Goal: Obtain resource: Obtain resource

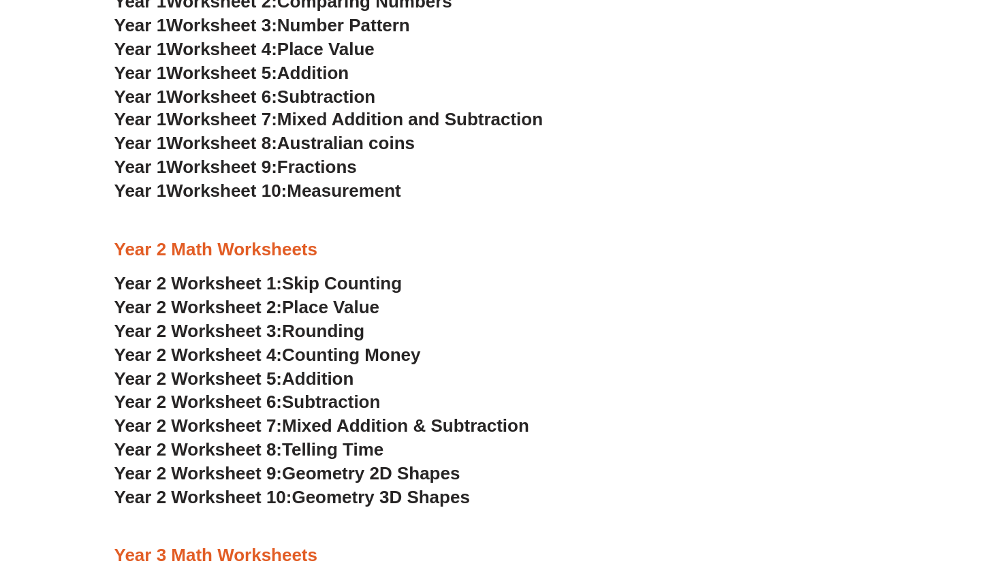
scroll to position [975, 0]
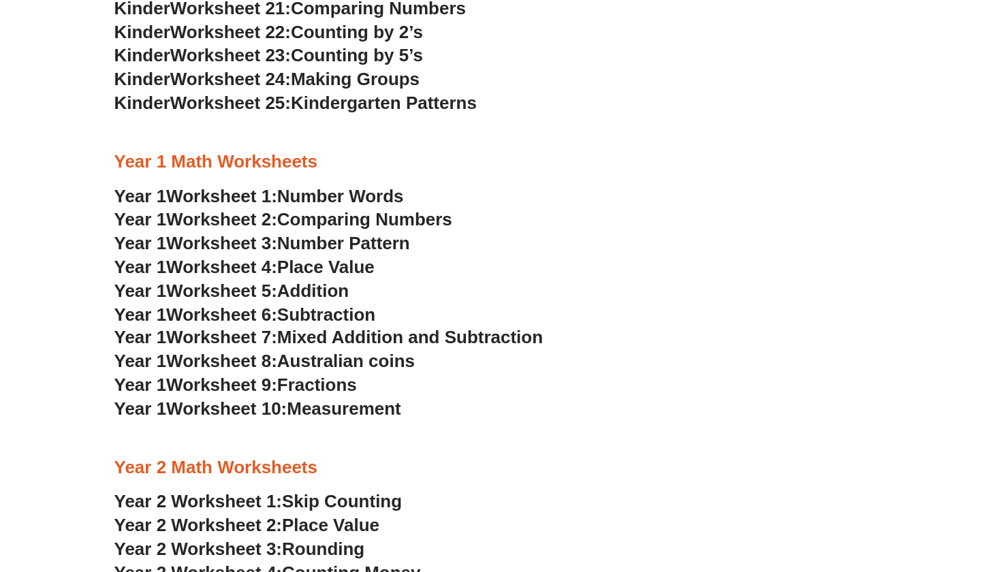
click at [232, 186] on span "Worksheet 1:" at bounding box center [221, 196] width 111 height 20
click at [255, 351] on span "Worksheet 8:" at bounding box center [221, 361] width 111 height 20
click at [314, 327] on span "Mixed Addition and Subtraction" at bounding box center [410, 337] width 266 height 20
click at [328, 186] on span "Number Words" at bounding box center [340, 196] width 127 height 20
click at [298, 209] on span "Comparing Numbers" at bounding box center [364, 219] width 175 height 20
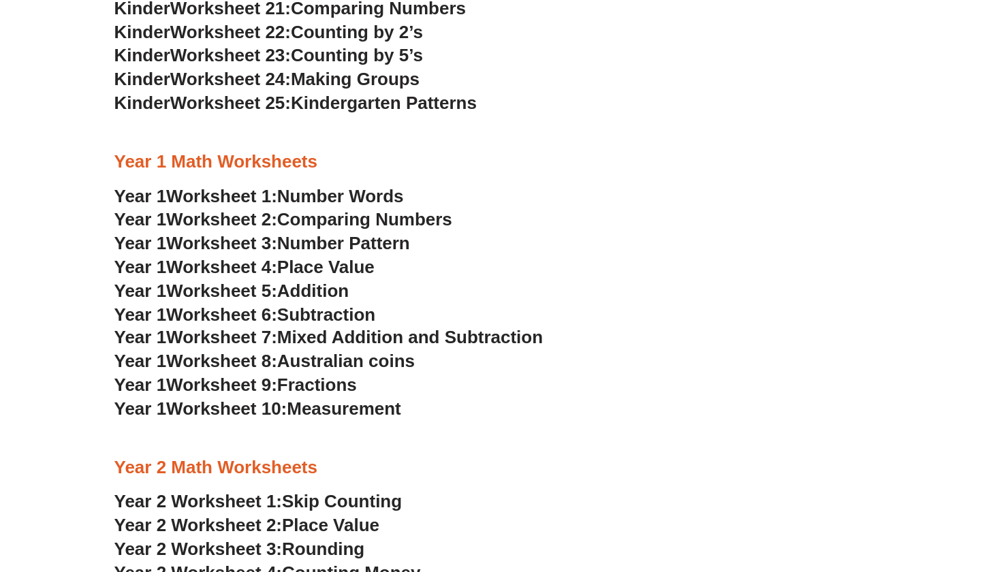
click at [290, 233] on span "Number Pattern" at bounding box center [343, 243] width 133 height 20
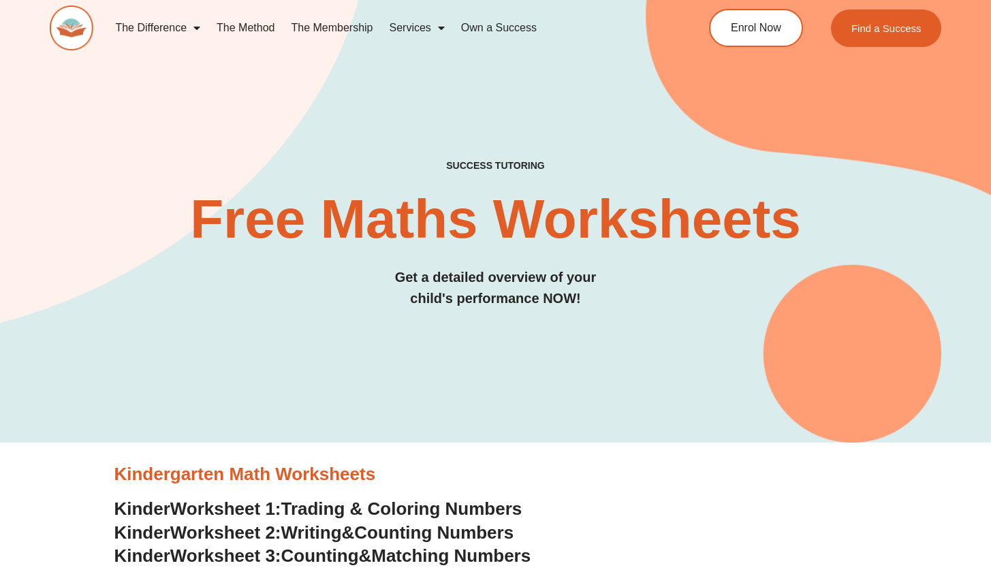
scroll to position [0, 0]
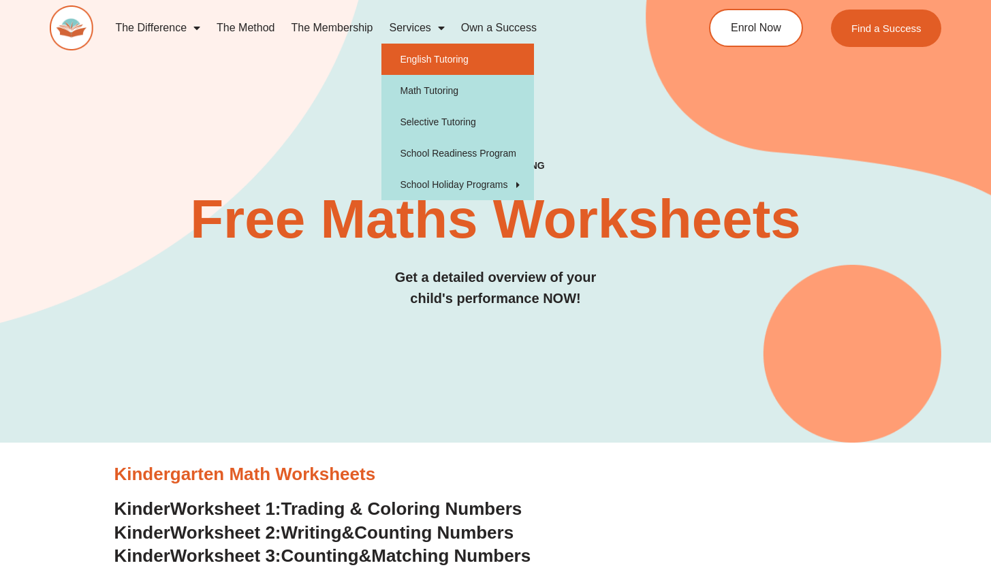
click at [416, 59] on link "English Tutoring" at bounding box center [457, 59] width 153 height 31
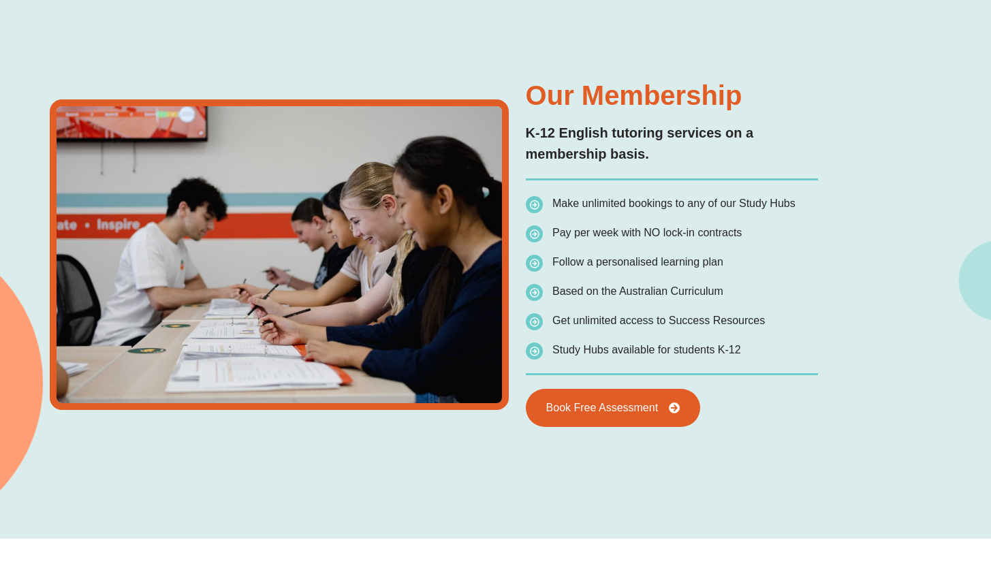
type input "*"
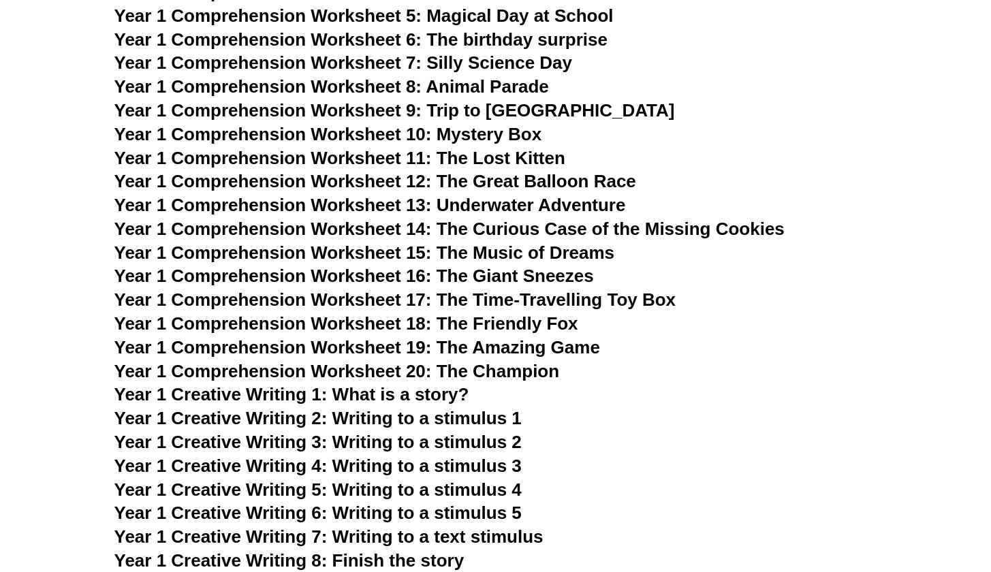
scroll to position [1650, 0]
click at [296, 385] on span "Year 1 Creative Writing 1: What is a story?" at bounding box center [291, 395] width 355 height 20
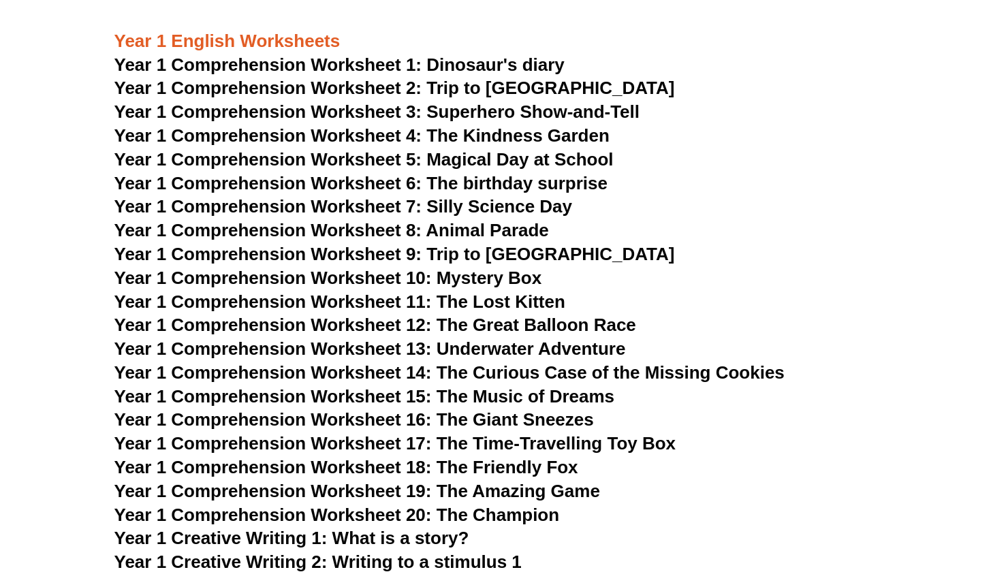
scroll to position [1492, 0]
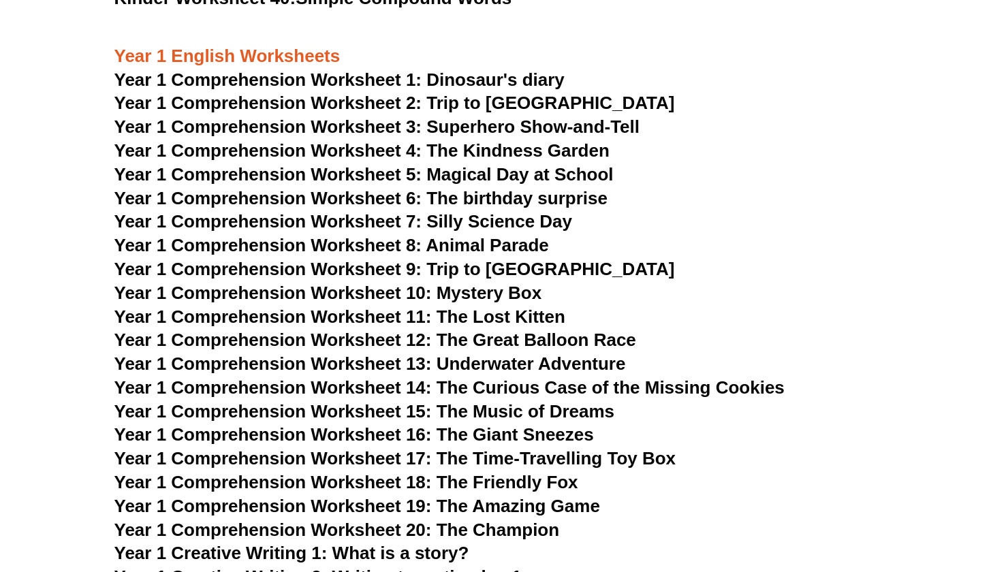
click at [368, 140] on span "Year 1 Comprehension Worksheet 4: The Kindness Garden" at bounding box center [361, 150] width 495 height 20
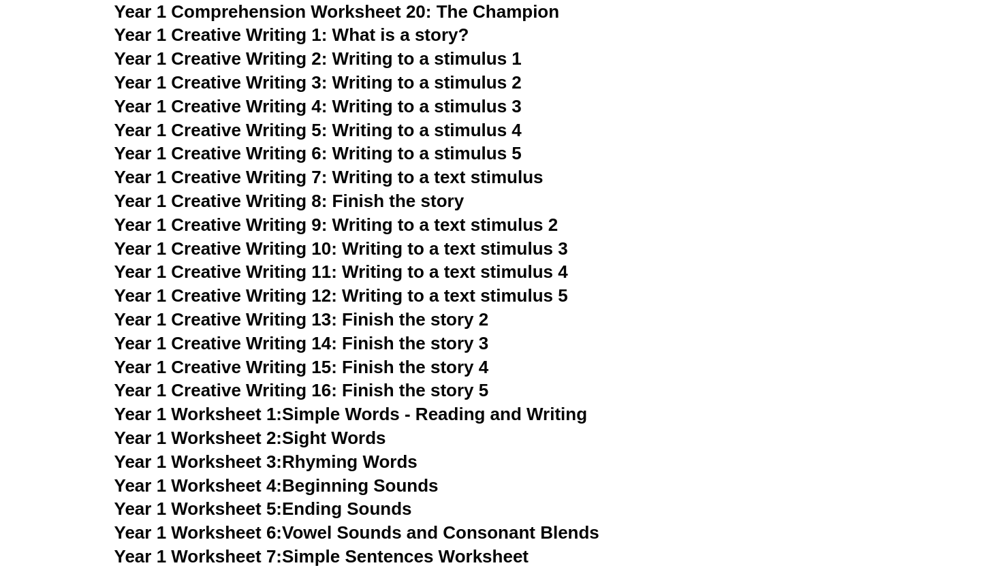
scroll to position [2035, 0]
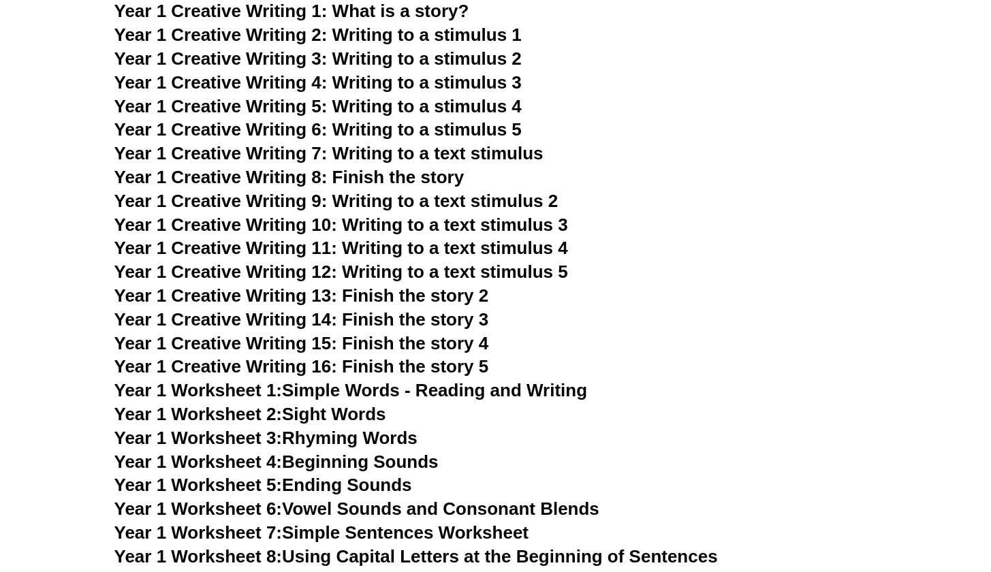
click at [314, 380] on link "Year 1 Worksheet 1: Simple Words - Reading and Writing" at bounding box center [350, 390] width 473 height 20
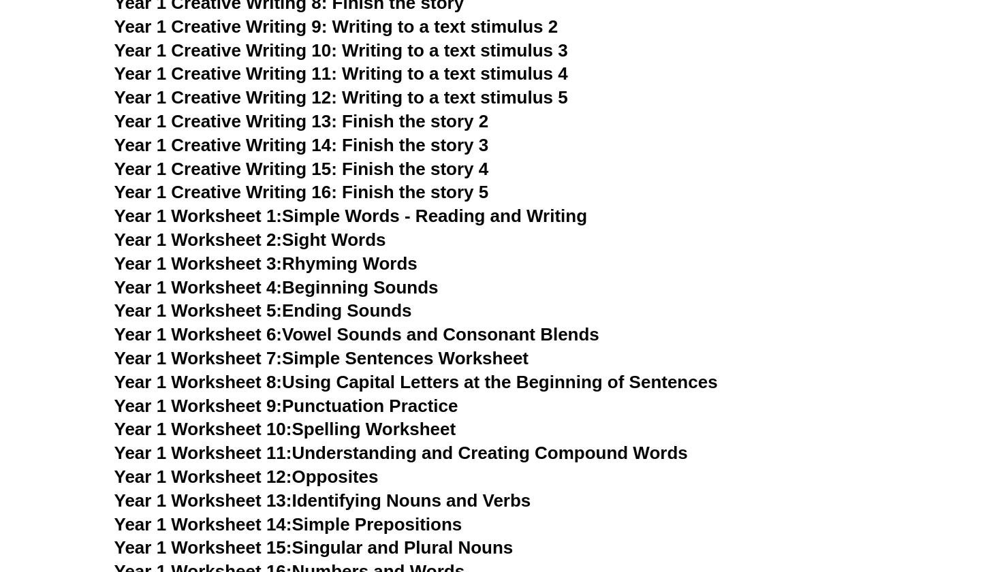
scroll to position [2216, 0]
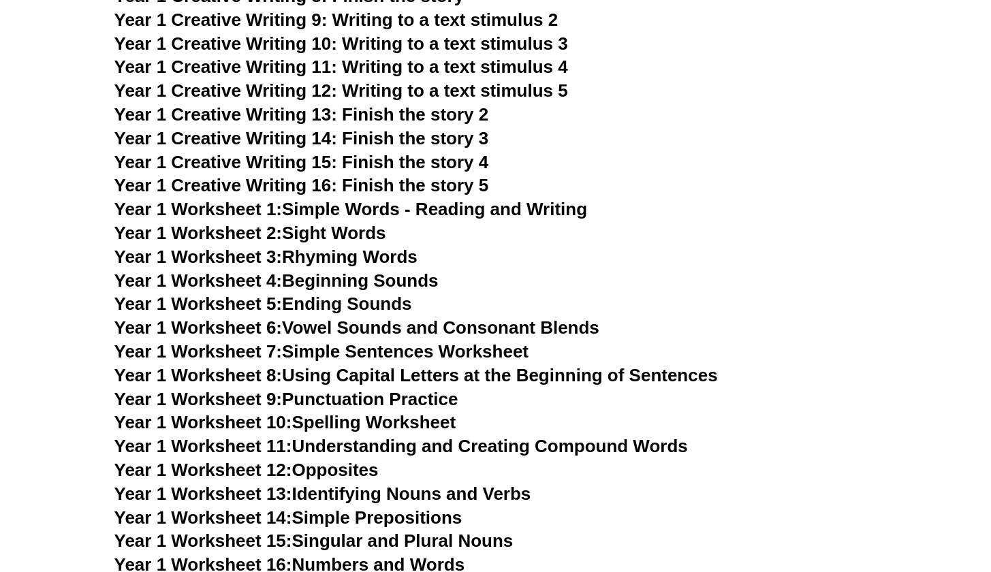
click at [392, 389] on link "Year 1 Worksheet 9: Punctuation Practice" at bounding box center [286, 399] width 344 height 20
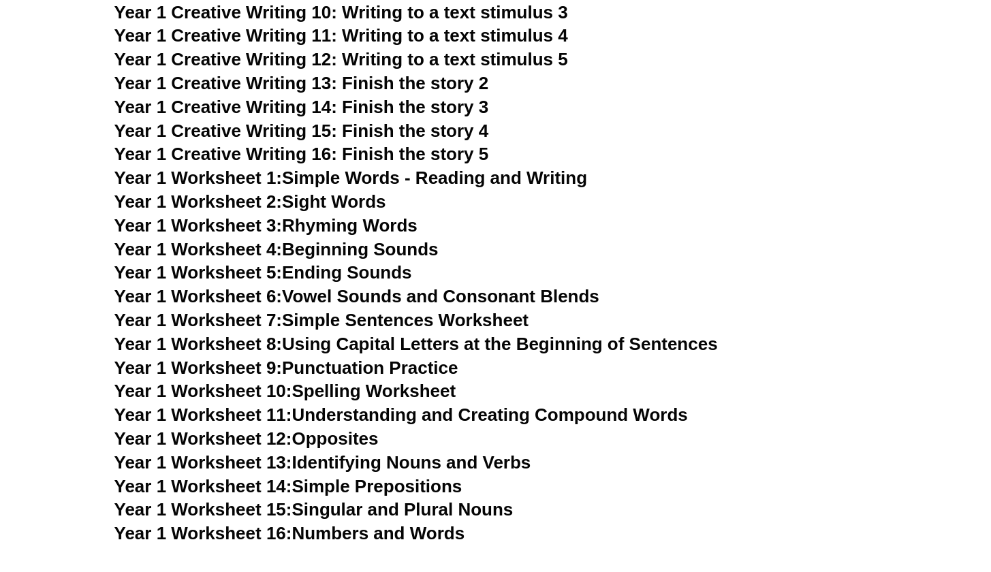
scroll to position [2248, 0]
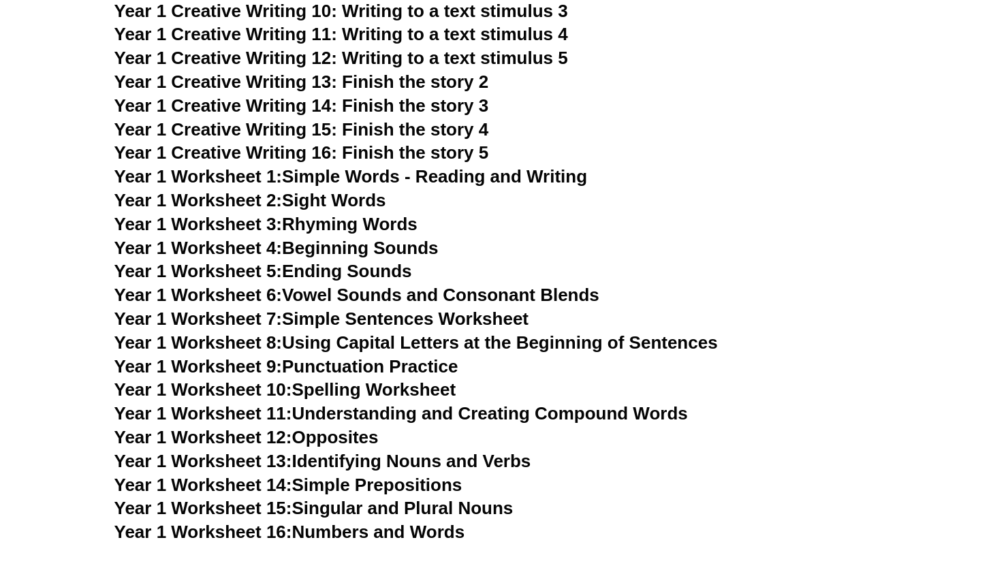
click at [312, 403] on link "Year 1 Worksheet 11: Understanding and Creating Compound Words" at bounding box center [401, 413] width 574 height 20
click at [317, 214] on link "Year 1 Worksheet 3: Rhyming Words" at bounding box center [265, 224] width 303 height 20
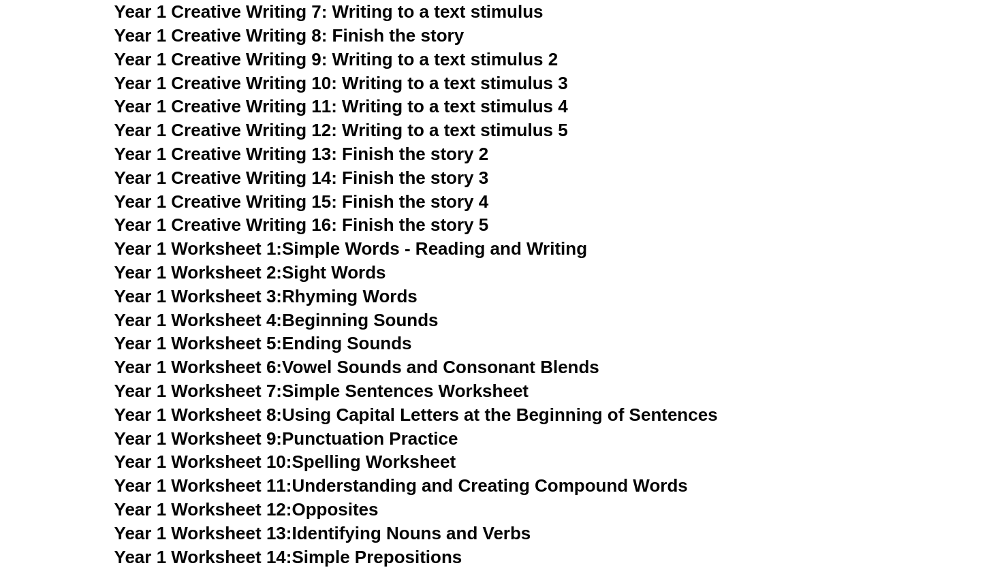
scroll to position [2171, 0]
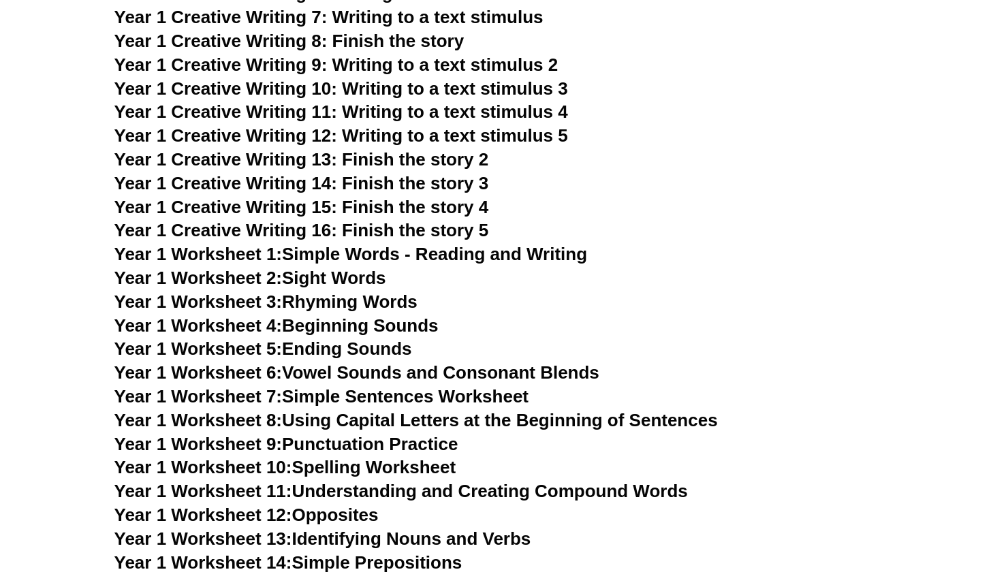
click at [307, 268] on link "Year 1 Worksheet 2: Sight Words" at bounding box center [250, 278] width 272 height 20
click at [324, 457] on link "Year 1 Worksheet 10: Spelling Worksheet" at bounding box center [285, 467] width 342 height 20
